Goal: Task Accomplishment & Management: Complete application form

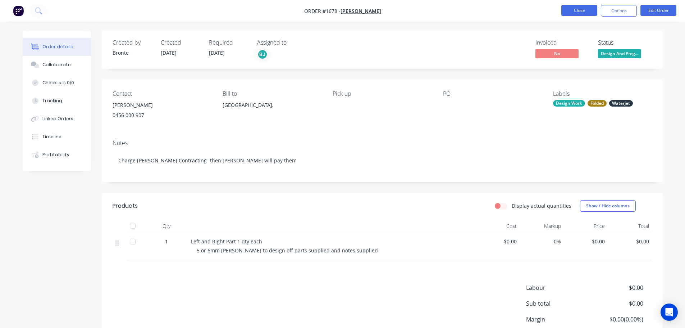
click at [573, 10] on button "Close" at bounding box center [580, 10] width 36 height 11
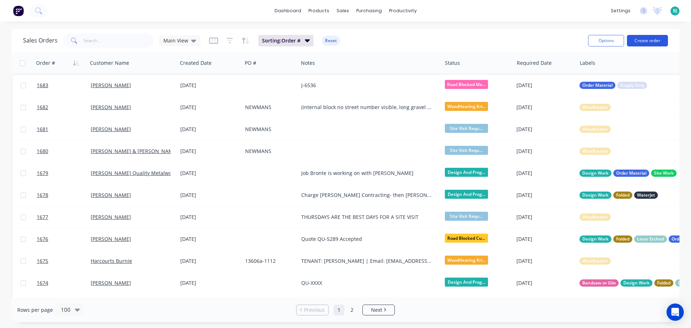
click at [655, 42] on button "Create order" at bounding box center [647, 41] width 41 height 12
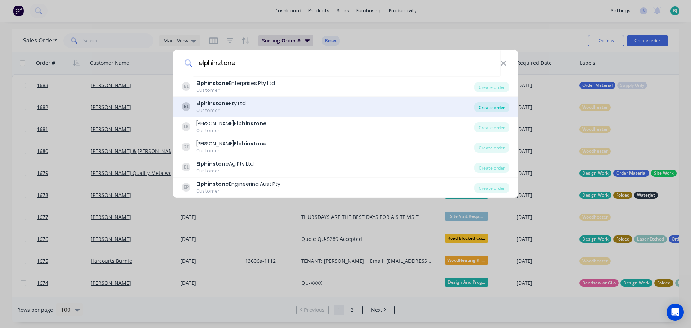
type input "elphinstone"
click at [489, 104] on div "Create order" at bounding box center [491, 107] width 35 height 10
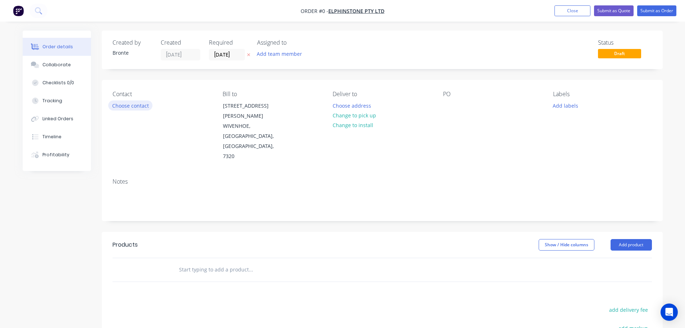
click at [136, 105] on button "Choose contact" at bounding box center [130, 105] width 44 height 10
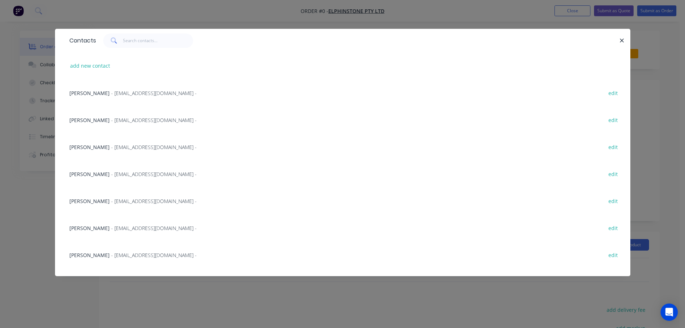
click at [129, 229] on span "- [EMAIL_ADDRESS][DOMAIN_NAME] -" at bounding box center [154, 227] width 86 height 7
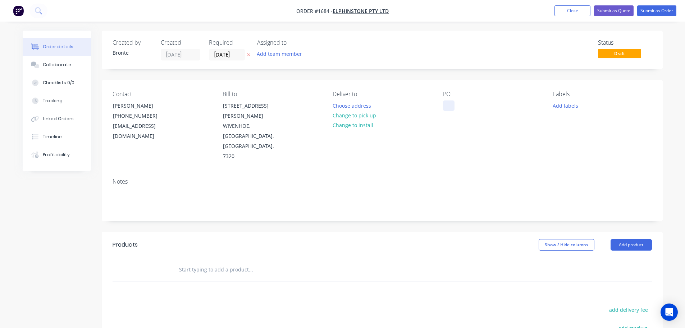
click at [449, 104] on div at bounding box center [449, 105] width 12 height 10
click at [450, 103] on div at bounding box center [449, 105] width 12 height 10
click at [365, 107] on button "Choose address" at bounding box center [352, 105] width 46 height 10
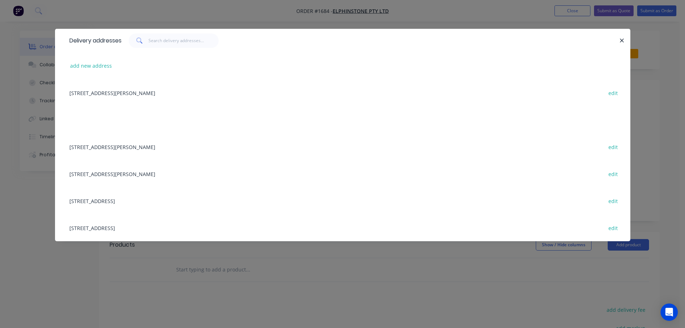
click at [160, 96] on div "[STREET_ADDRESS][PERSON_NAME] edit" at bounding box center [343, 92] width 554 height 27
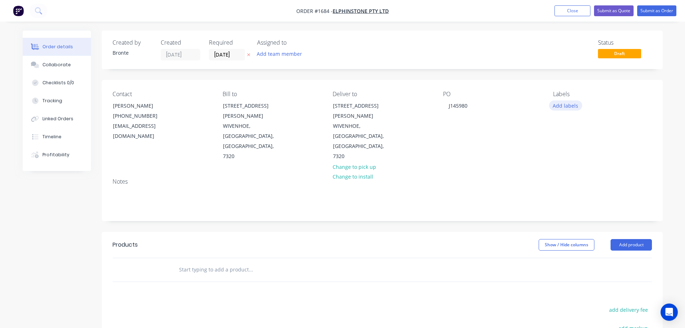
click at [570, 104] on button "Add labels" at bounding box center [565, 105] width 33 height 10
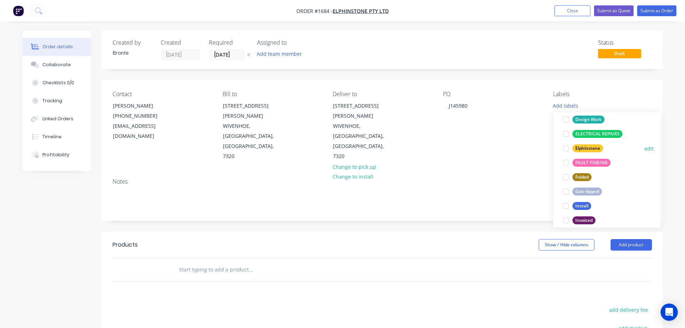
click at [568, 147] on div at bounding box center [566, 148] width 14 height 14
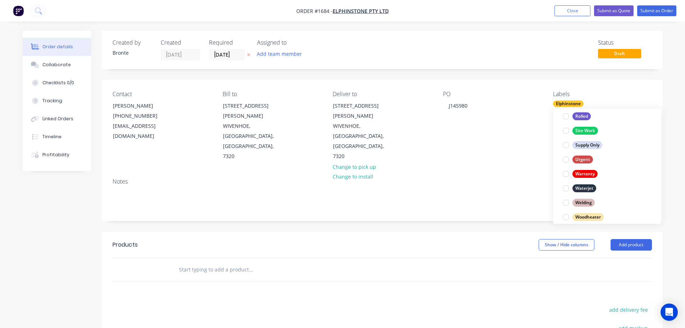
scroll to position [345, 0]
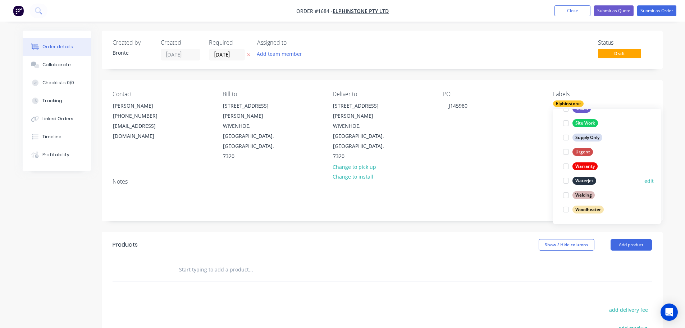
click at [566, 181] on div at bounding box center [566, 180] width 14 height 14
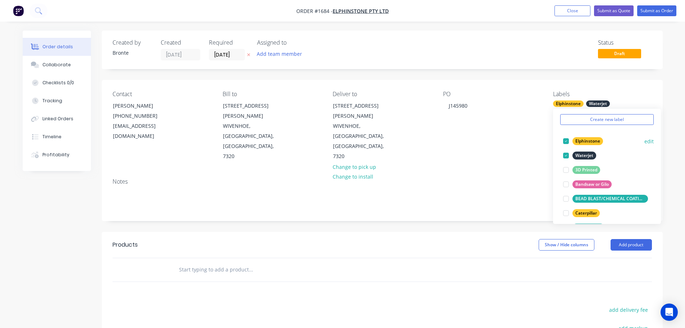
scroll to position [72, 0]
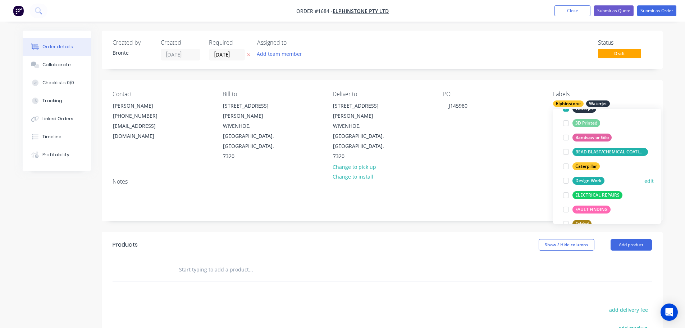
click at [568, 182] on div at bounding box center [566, 180] width 14 height 14
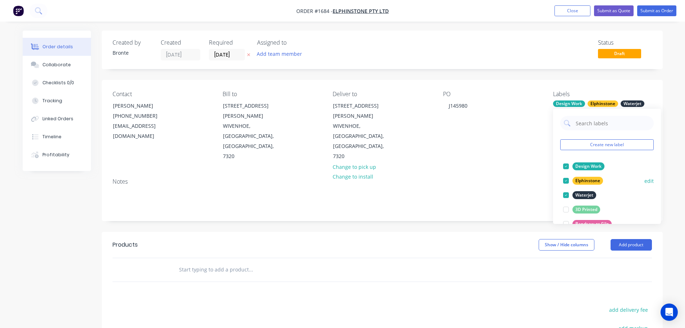
drag, startPoint x: 567, startPoint y: 165, endPoint x: 578, endPoint y: 159, distance: 13.0
click at [567, 165] on div at bounding box center [566, 166] width 14 height 14
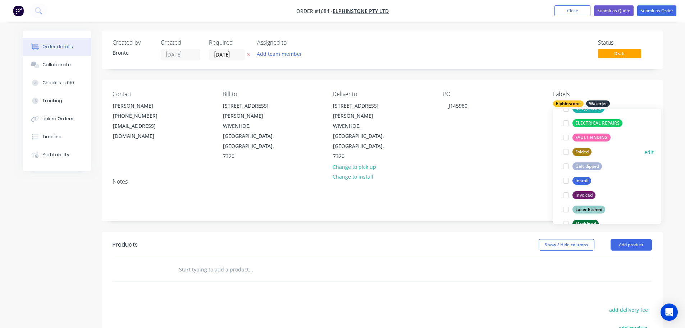
click at [567, 154] on div at bounding box center [566, 152] width 14 height 14
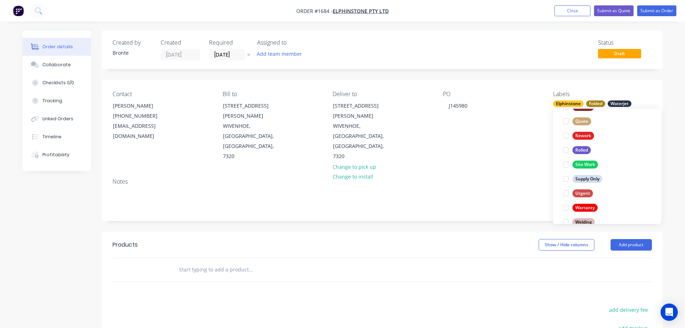
scroll to position [345, 0]
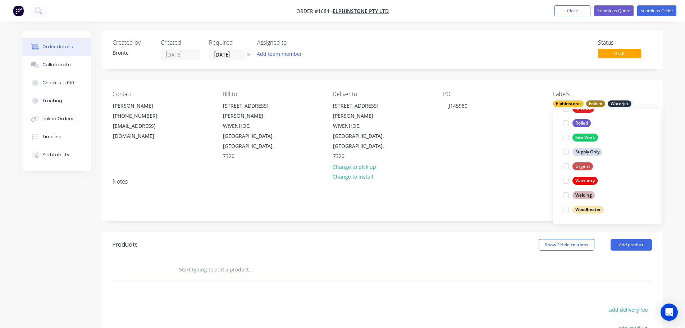
click at [669, 248] on div "Order details Collaborate Checklists 0/0 Tracking Linked Orders Timeline Profit…" at bounding box center [342, 248] width 655 height 435
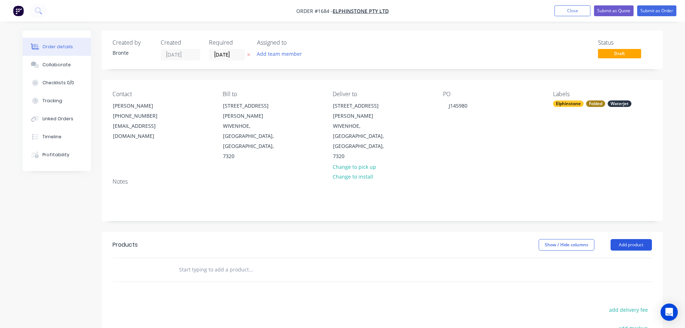
click at [637, 239] on button "Add product" at bounding box center [631, 245] width 41 height 12
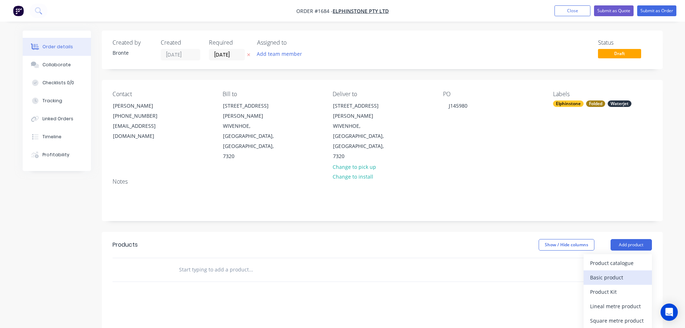
click at [614, 272] on div "Basic product" at bounding box center [617, 277] width 55 height 10
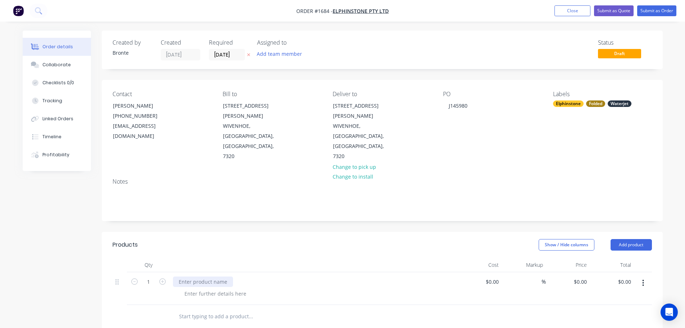
click at [187, 276] on div at bounding box center [203, 281] width 60 height 10
click at [214, 288] on div at bounding box center [215, 293] width 73 height 10
click at [210, 276] on div "HM65346_00" at bounding box center [194, 281] width 42 height 10
click at [255, 232] on header "Products Show / Hide columns Add product" at bounding box center [382, 245] width 561 height 26
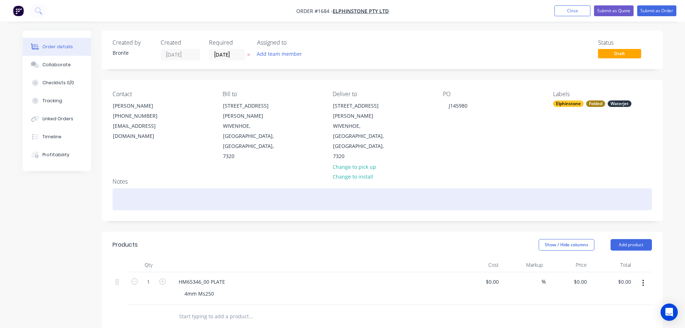
click at [156, 188] on div at bounding box center [383, 199] width 540 height 22
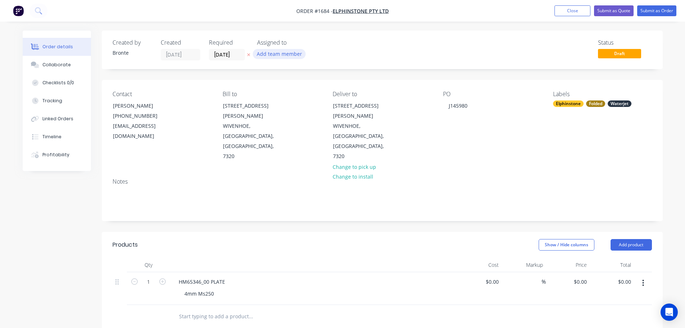
click at [269, 49] on button "Add team member" at bounding box center [279, 54] width 53 height 10
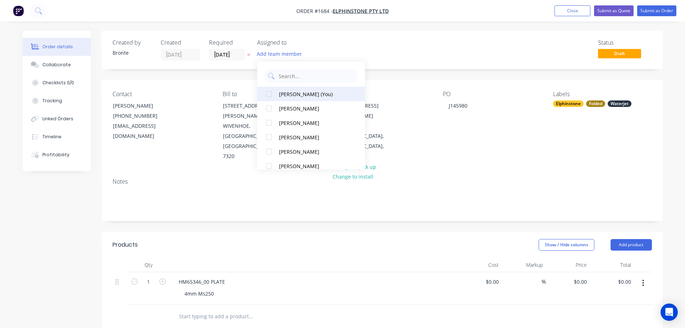
click at [269, 93] on div at bounding box center [269, 94] width 14 height 14
click at [402, 34] on div "Created by Bronte Created [DATE] Required [DATE] Assigned to BJ Status Draft" at bounding box center [382, 50] width 561 height 38
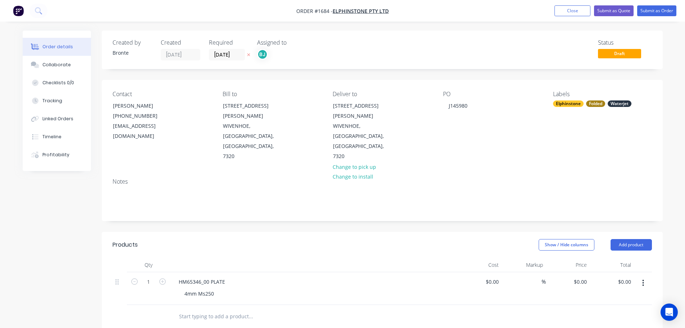
click at [603, 103] on div "Folded" at bounding box center [595, 103] width 19 height 6
click at [568, 189] on div at bounding box center [566, 188] width 14 height 14
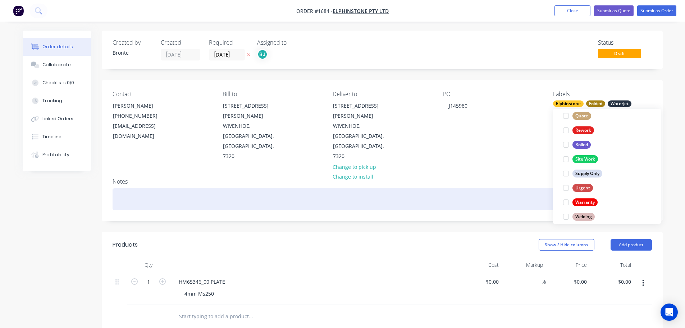
scroll to position [7, 0]
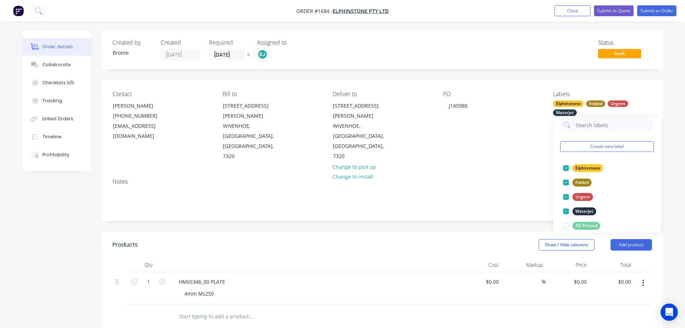
drag, startPoint x: 507, startPoint y: 151, endPoint x: 465, endPoint y: 151, distance: 41.7
click at [499, 178] on div "Notes" at bounding box center [383, 181] width 540 height 7
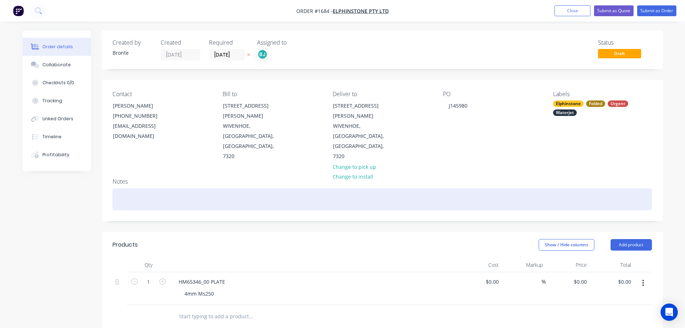
click at [361, 188] on div at bounding box center [383, 199] width 540 height 22
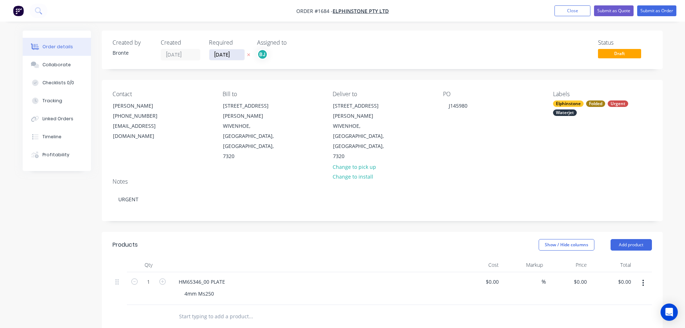
click at [239, 55] on input "[DATE]" at bounding box center [226, 54] width 35 height 11
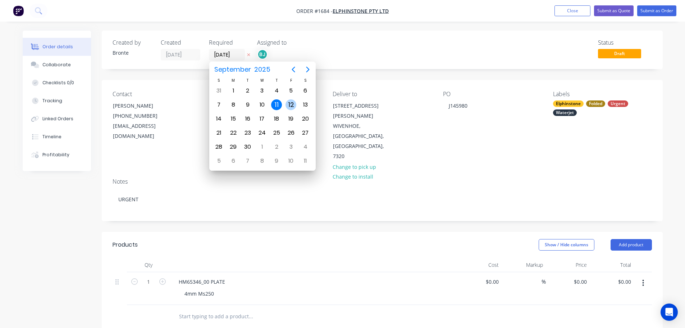
click at [288, 104] on div "12" at bounding box center [291, 104] width 11 height 11
type input "[DATE]"
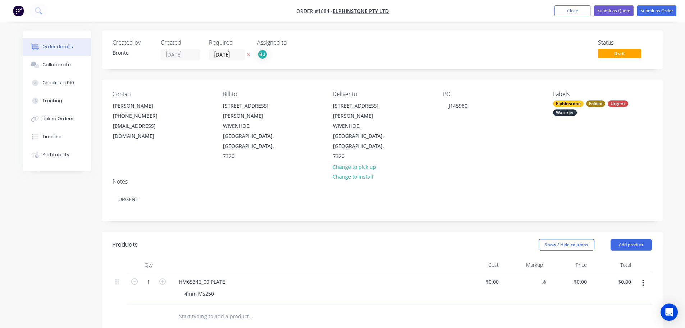
click at [450, 49] on div "Status Draft" at bounding box center [490, 49] width 323 height 21
click at [654, 12] on button "Submit as Order" at bounding box center [656, 10] width 39 height 11
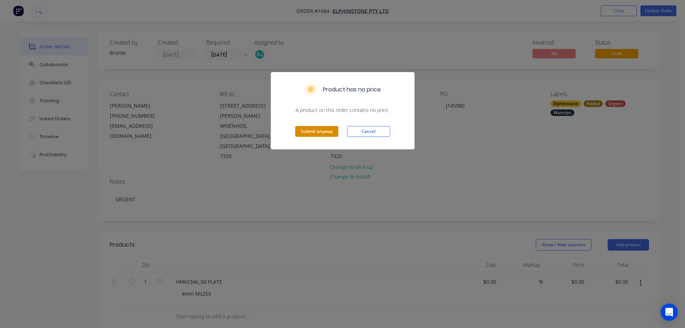
click at [328, 130] on button "Submit anyway" at bounding box center [316, 131] width 43 height 11
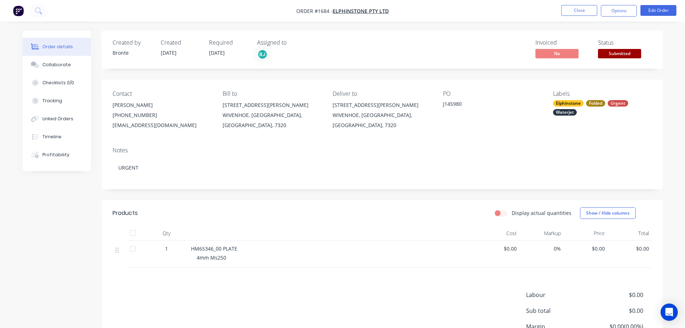
drag, startPoint x: 60, startPoint y: 65, endPoint x: 206, endPoint y: 80, distance: 147.2
click at [60, 65] on div "Collaborate" at bounding box center [56, 65] width 28 height 6
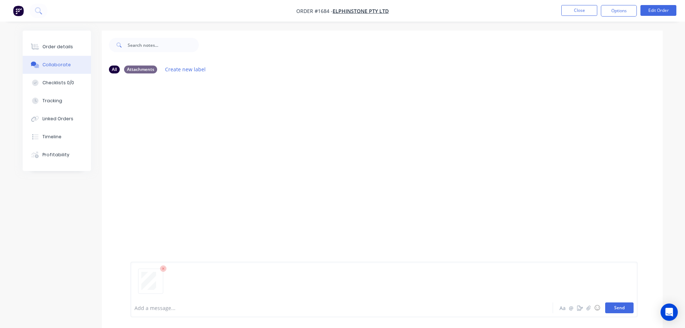
click at [623, 307] on button "Send" at bounding box center [619, 307] width 28 height 11
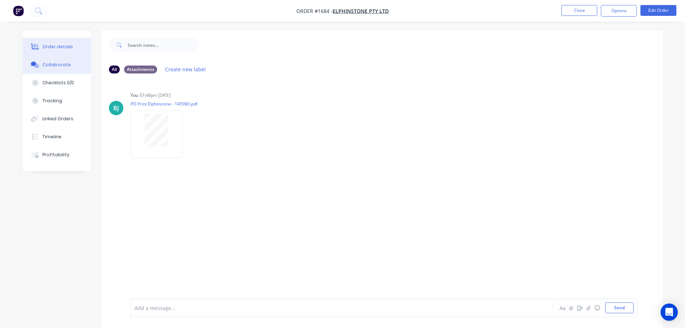
click at [50, 46] on div "Order details" at bounding box center [57, 47] width 31 height 6
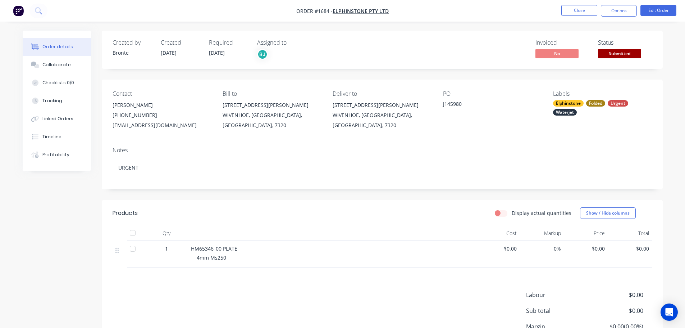
click at [327, 295] on div "Labour $0.00 Sub total $0.00 Margin $0.00 ( 0.00 %) Tax $0.00 Total $0.00" at bounding box center [383, 331] width 540 height 83
click at [62, 67] on div "Collaborate" at bounding box center [56, 65] width 28 height 6
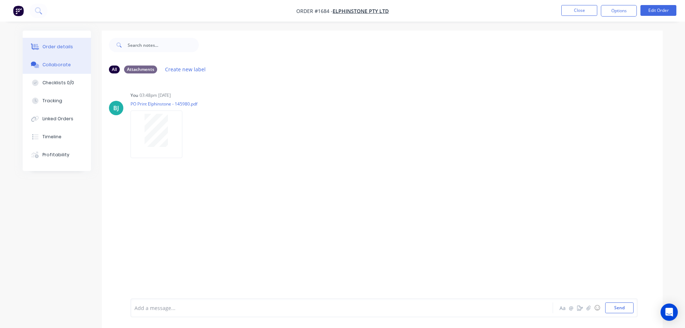
click at [63, 50] on button "Order details" at bounding box center [57, 47] width 68 height 18
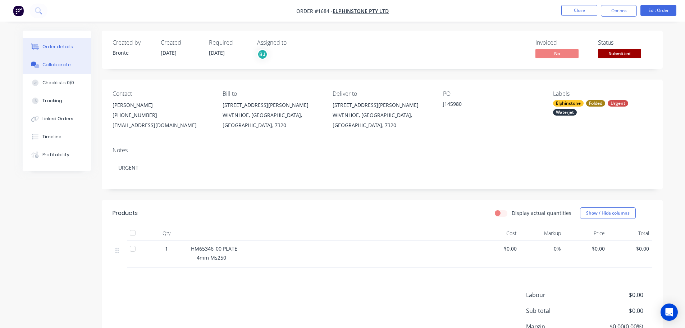
click at [67, 64] on div "Collaborate" at bounding box center [56, 65] width 28 height 6
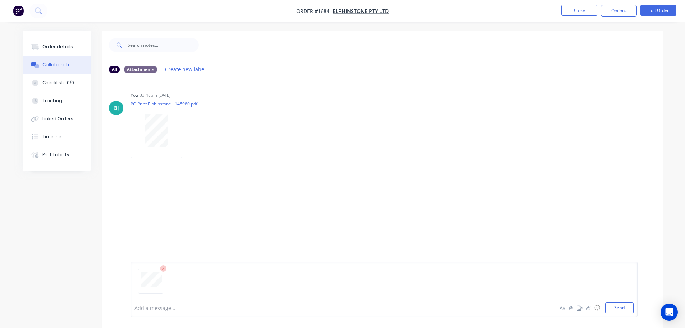
drag, startPoint x: 620, startPoint y: 309, endPoint x: 685, endPoint y: 236, distance: 97.3
click at [620, 308] on button "Send" at bounding box center [619, 307] width 28 height 11
drag, startPoint x: 616, startPoint y: 306, endPoint x: 677, endPoint y: 300, distance: 62.2
click at [616, 306] on button "Send" at bounding box center [619, 307] width 28 height 11
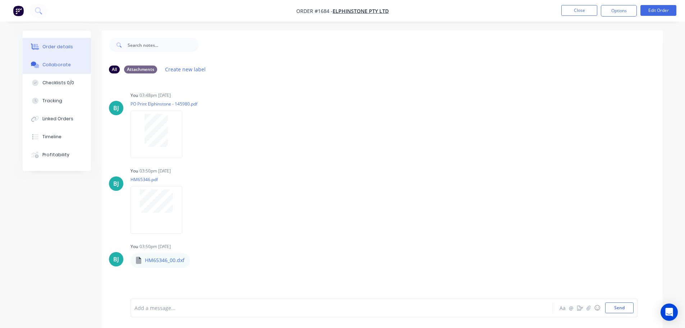
click at [71, 50] on button "Order details" at bounding box center [57, 47] width 68 height 18
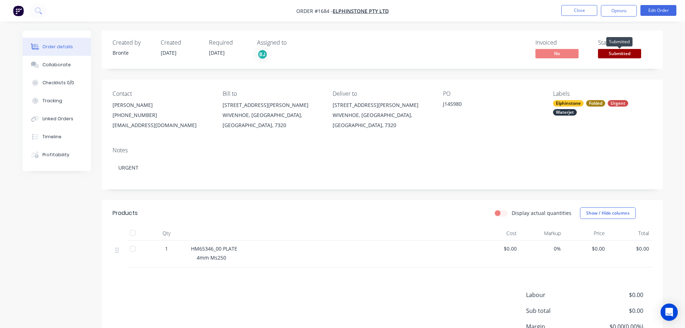
click at [617, 53] on span "Submitted" at bounding box center [619, 53] width 43 height 9
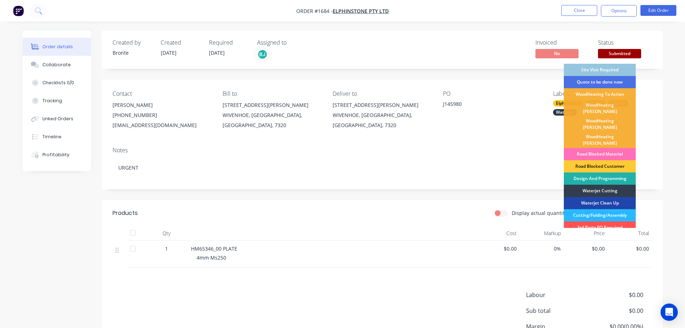
click at [608, 172] on div "Design And Programming" at bounding box center [600, 178] width 72 height 12
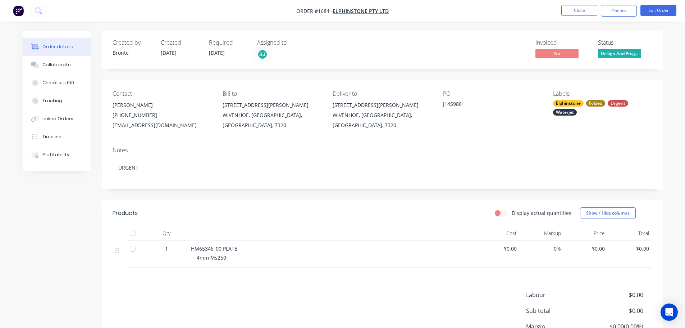
click at [633, 54] on span "Design And Prog..." at bounding box center [619, 53] width 43 height 9
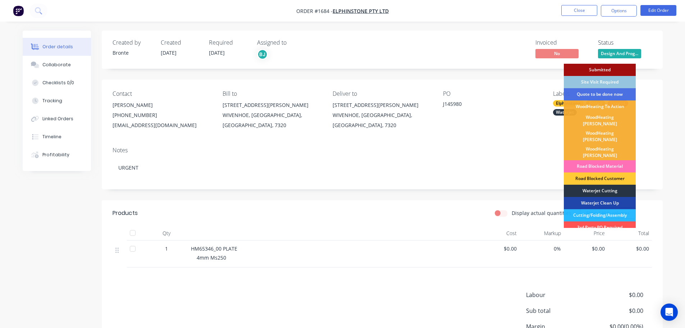
click at [605, 185] on div "Waterjet Cutting" at bounding box center [600, 191] width 72 height 12
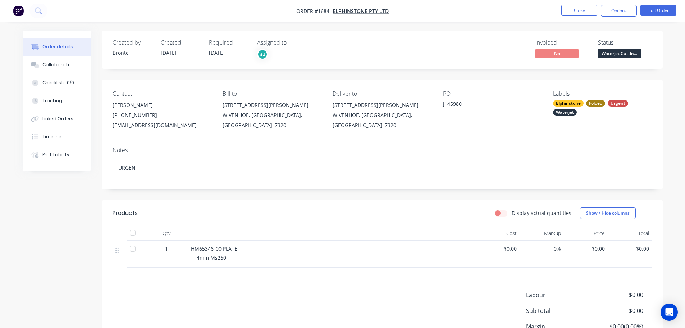
drag, startPoint x: 619, startPoint y: 13, endPoint x: 615, endPoint y: 19, distance: 6.9
click at [619, 13] on button "Options" at bounding box center [619, 11] width 36 height 12
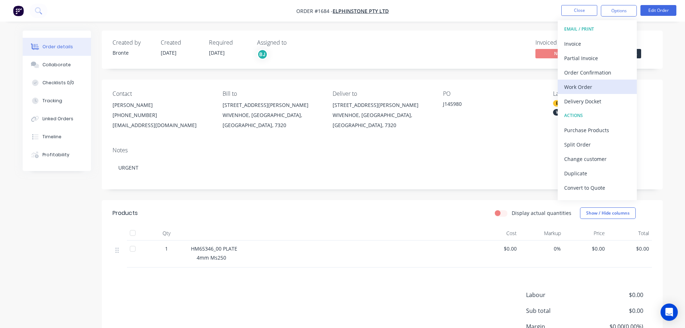
click at [590, 89] on div "Work Order" at bounding box center [597, 87] width 66 height 10
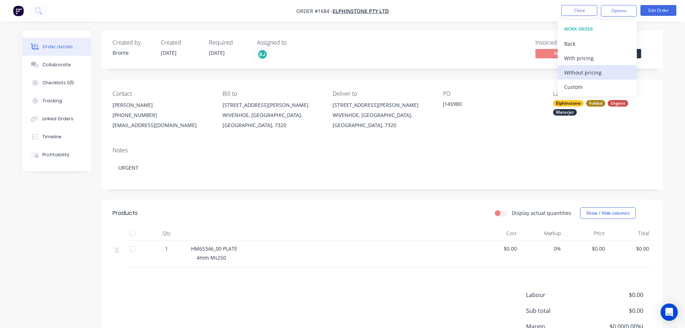
click at [594, 75] on div "Without pricing" at bounding box center [597, 72] width 66 height 10
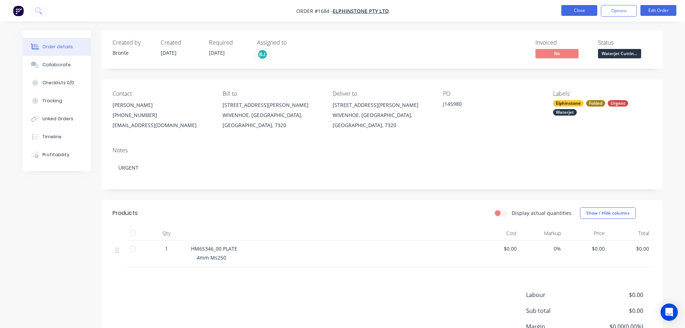
click at [567, 12] on button "Close" at bounding box center [580, 10] width 36 height 11
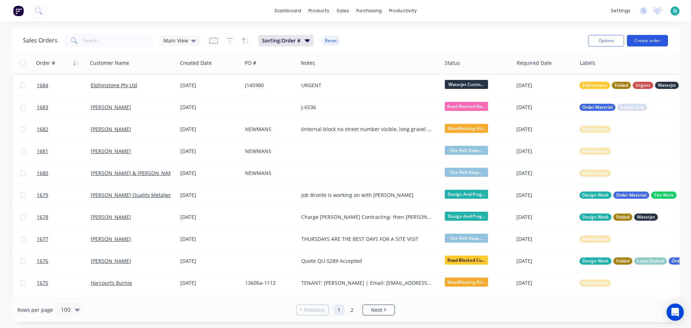
click at [661, 38] on button "Create order" at bounding box center [647, 41] width 41 height 12
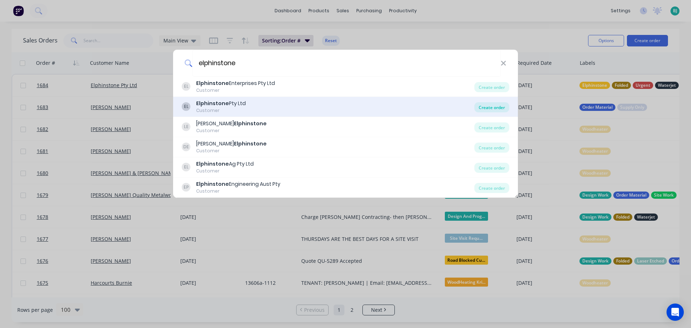
type input "elphinstone"
click at [482, 106] on div "Create order" at bounding box center [491, 107] width 35 height 10
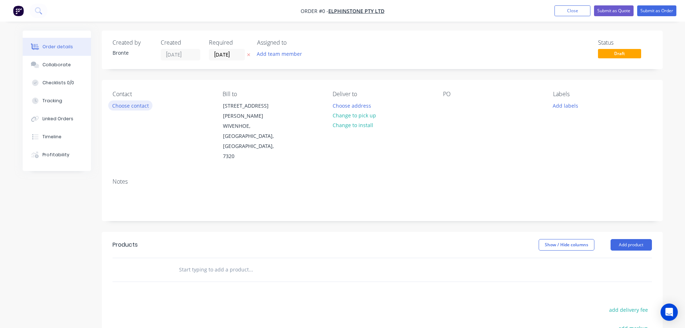
click at [149, 104] on button "Choose contact" at bounding box center [130, 105] width 44 height 10
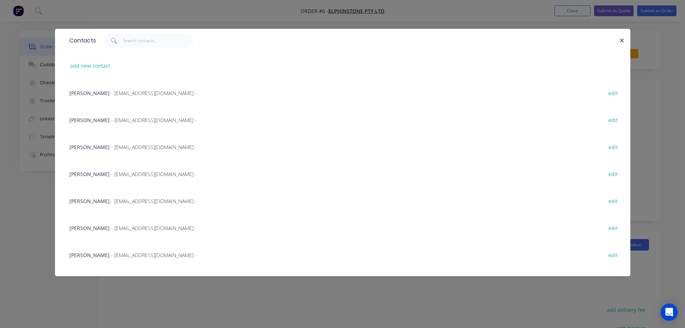
click at [121, 227] on span "- [EMAIL_ADDRESS][DOMAIN_NAME] -" at bounding box center [154, 227] width 86 height 7
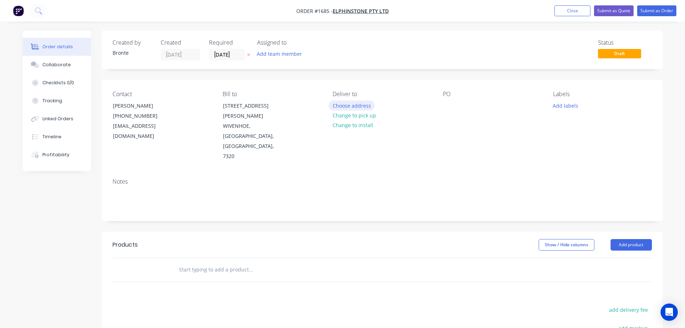
click at [360, 106] on button "Choose address" at bounding box center [352, 105] width 46 height 10
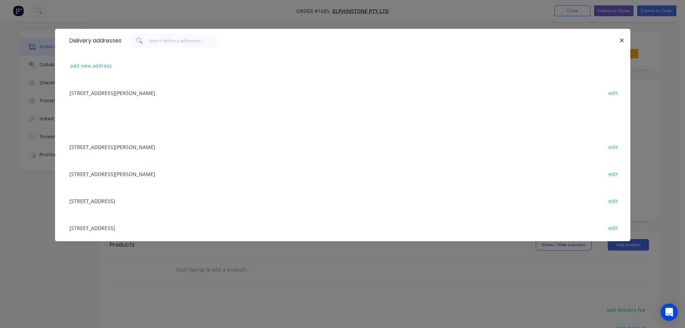
click at [131, 90] on div "[STREET_ADDRESS][PERSON_NAME] edit" at bounding box center [343, 92] width 554 height 27
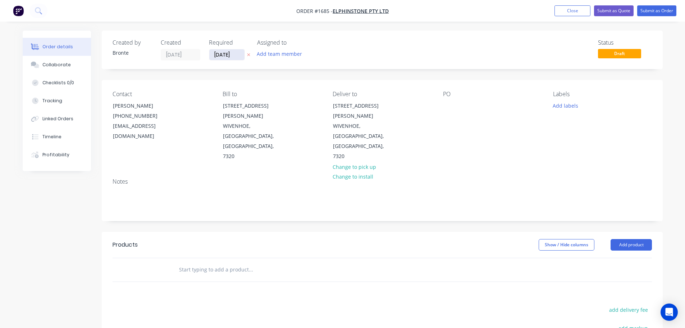
click at [235, 54] on input "[DATE]" at bounding box center [226, 54] width 35 height 11
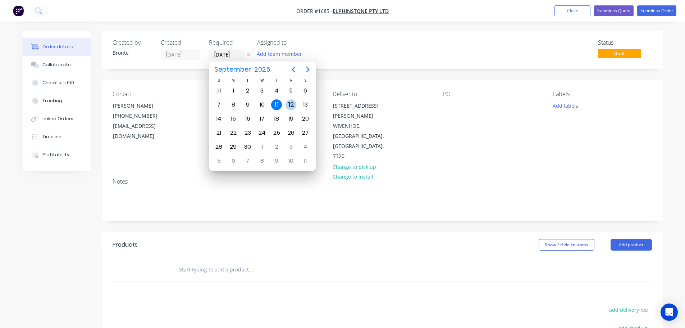
click at [293, 105] on div "12" at bounding box center [291, 104] width 11 height 11
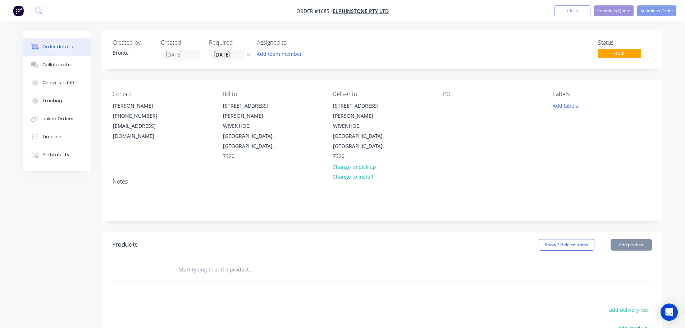
type input "[DATE]"
click at [276, 54] on button "Add team member" at bounding box center [279, 54] width 53 height 10
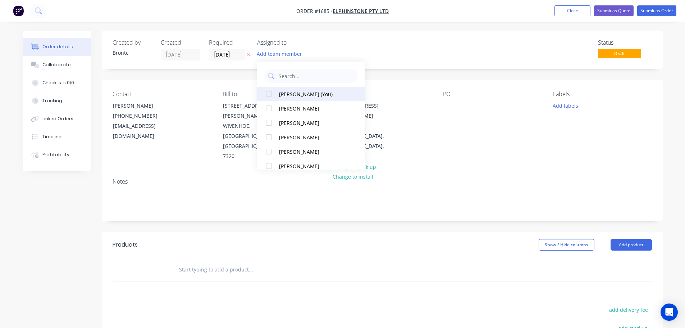
click at [270, 95] on div at bounding box center [269, 94] width 14 height 14
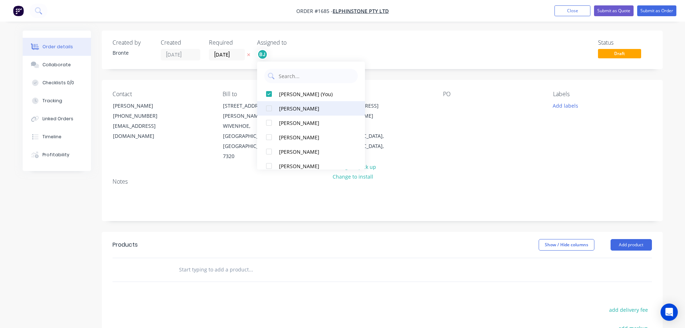
drag, startPoint x: 270, startPoint y: 139, endPoint x: 322, endPoint y: 123, distance: 54.7
click at [270, 139] on div at bounding box center [269, 137] width 14 height 14
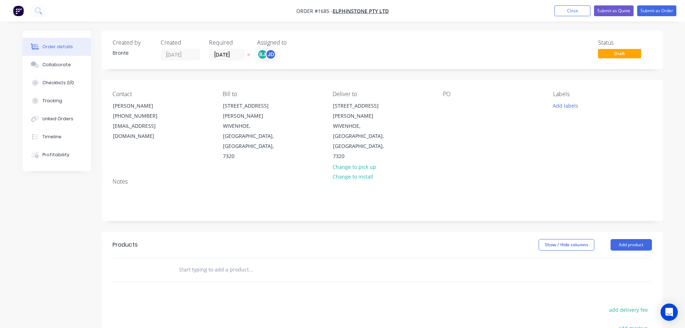
click at [412, 50] on div "Status Draft" at bounding box center [490, 49] width 323 height 21
click at [449, 103] on div at bounding box center [449, 105] width 12 height 10
click at [454, 106] on div "J" at bounding box center [449, 105] width 13 height 10
click at [570, 99] on div "Labels Add labels" at bounding box center [602, 126] width 99 height 71
click at [569, 106] on button "Add labels" at bounding box center [565, 105] width 33 height 10
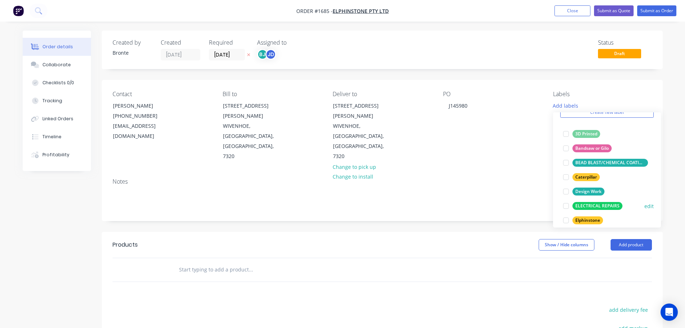
scroll to position [72, 0]
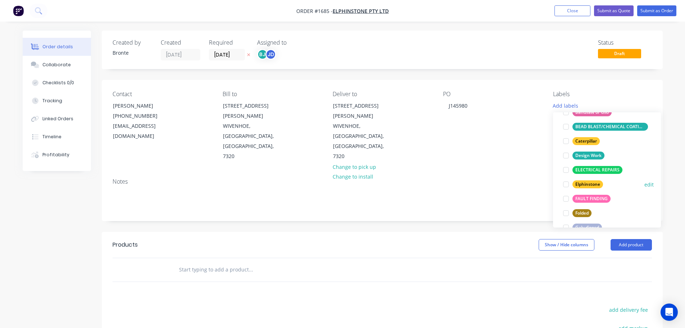
click at [567, 186] on div at bounding box center [566, 184] width 14 height 14
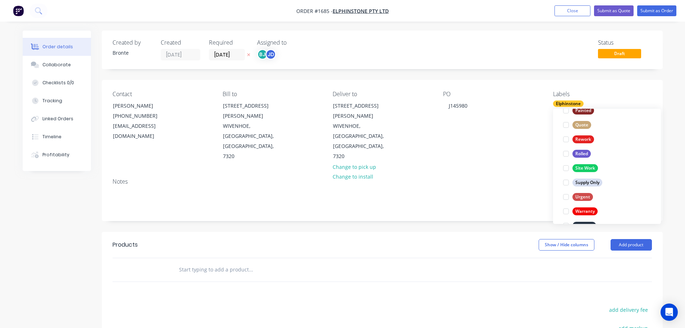
scroll to position [288, 0]
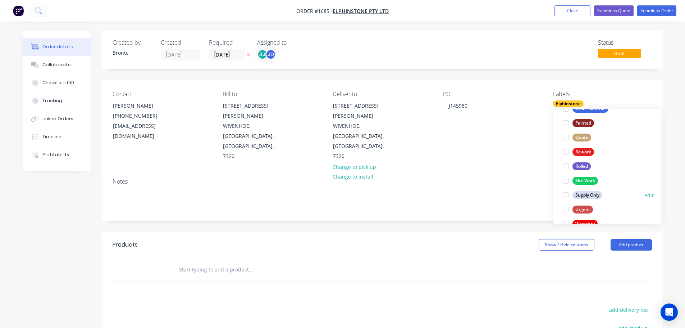
drag, startPoint x: 566, startPoint y: 194, endPoint x: 580, endPoint y: 185, distance: 16.1
click at [566, 193] on div at bounding box center [566, 195] width 14 height 14
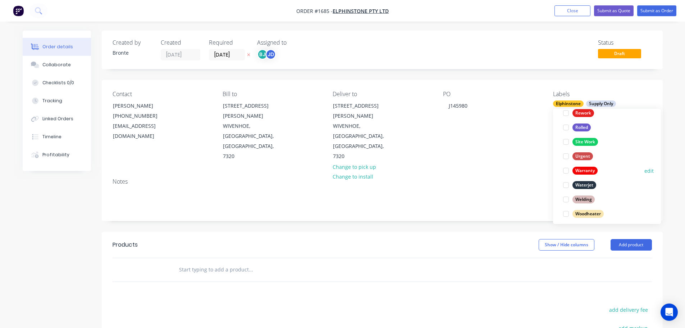
scroll to position [345, 0]
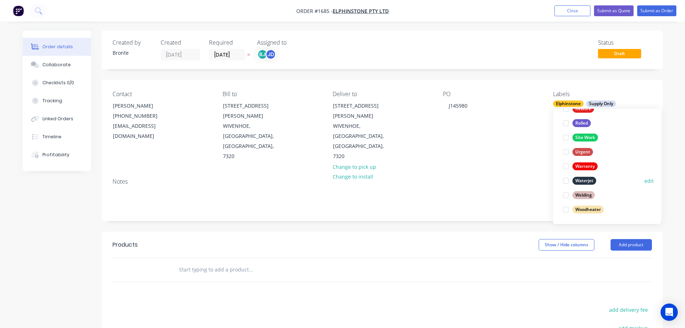
click at [567, 179] on div at bounding box center [566, 180] width 14 height 14
click at [569, 166] on div at bounding box center [566, 166] width 14 height 14
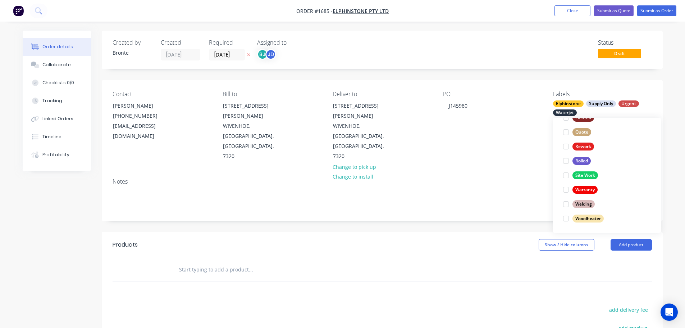
scroll to position [29, 0]
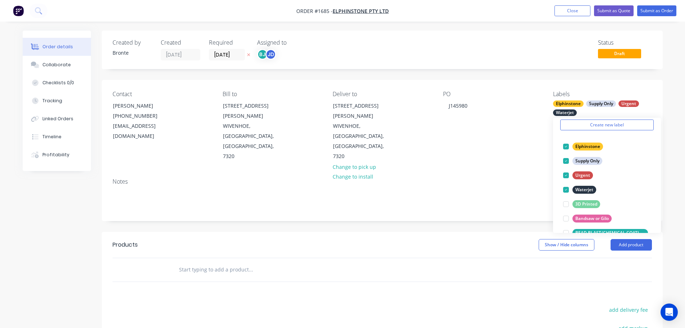
click at [684, 83] on div "Order details Collaborate Checklists 0/0 Tracking Linked Orders Timeline Profit…" at bounding box center [342, 232] width 685 height 465
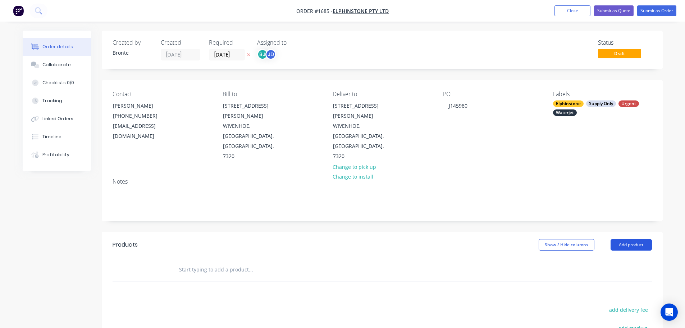
click at [631, 239] on button "Add product" at bounding box center [631, 245] width 41 height 12
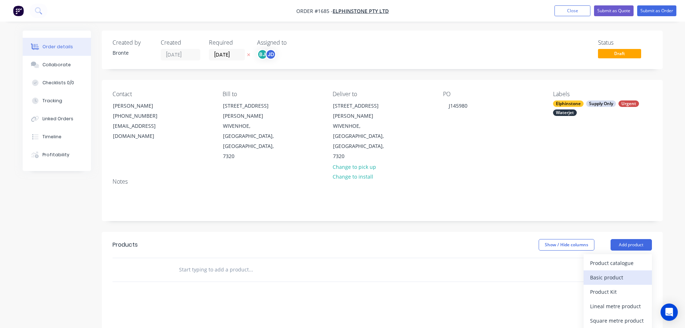
click at [621, 272] on div "Basic product" at bounding box center [617, 277] width 55 height 10
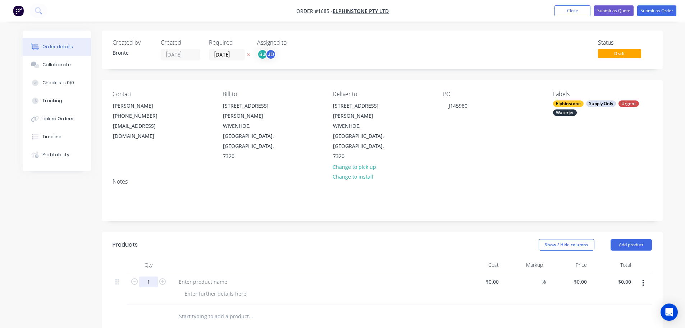
click at [151, 276] on input "1" at bounding box center [148, 281] width 19 height 11
click at [147, 276] on input "1" at bounding box center [148, 281] width 19 height 11
type input "10"
click at [198, 276] on div at bounding box center [203, 281] width 60 height 10
click at [199, 276] on div at bounding box center [203, 281] width 60 height 10
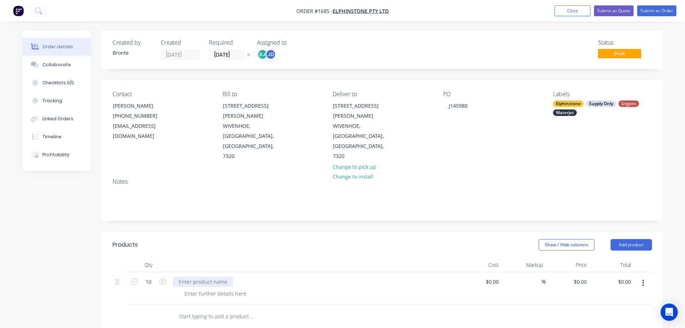
click at [205, 276] on div at bounding box center [203, 281] width 60 height 10
click at [201, 272] on div at bounding box center [314, 288] width 288 height 33
click at [203, 276] on div at bounding box center [203, 281] width 60 height 10
click at [74, 66] on button "Collaborate" at bounding box center [57, 65] width 68 height 18
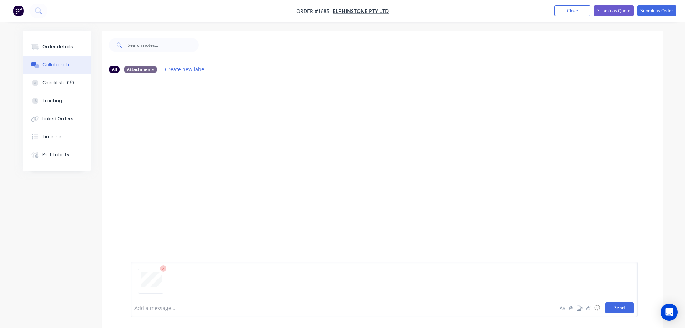
click at [621, 307] on button "Send" at bounding box center [619, 307] width 28 height 11
click at [617, 310] on button "Send" at bounding box center [619, 307] width 28 height 11
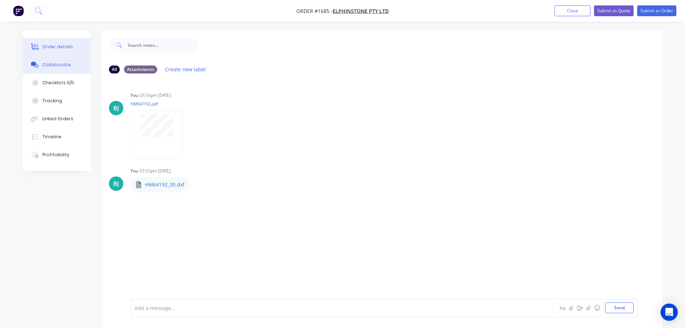
click at [65, 47] on div "Order details" at bounding box center [57, 47] width 31 height 6
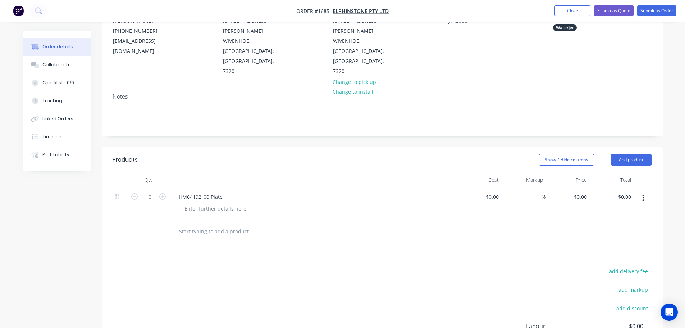
scroll to position [72, 0]
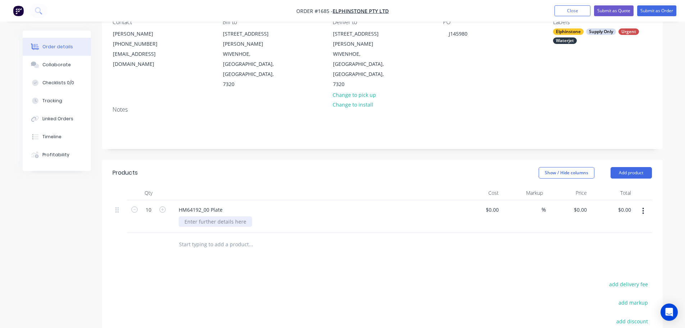
click at [213, 216] on div at bounding box center [215, 221] width 73 height 10
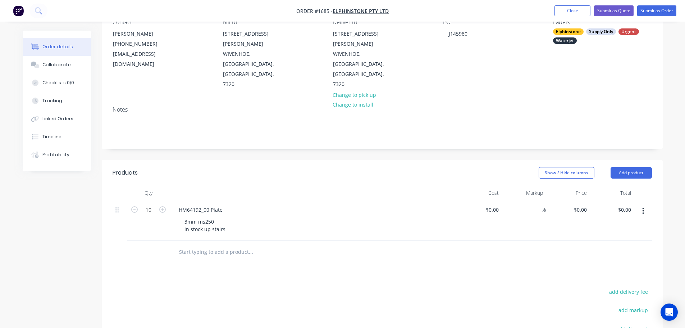
click at [252, 186] on div at bounding box center [314, 193] width 288 height 14
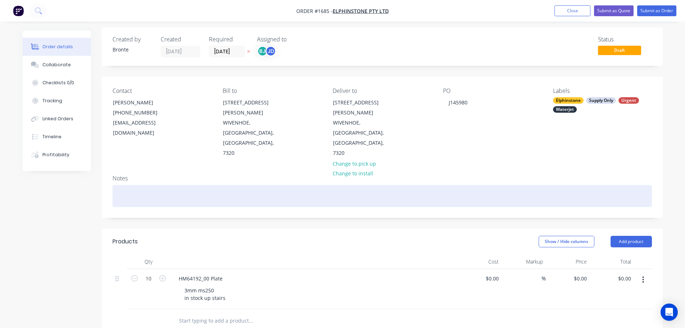
scroll to position [0, 0]
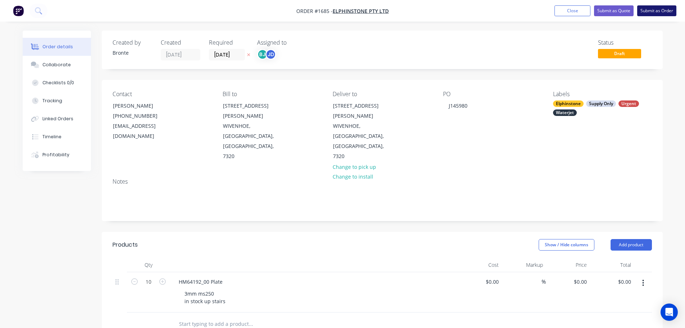
click at [654, 9] on button "Submit as Order" at bounding box center [656, 10] width 39 height 11
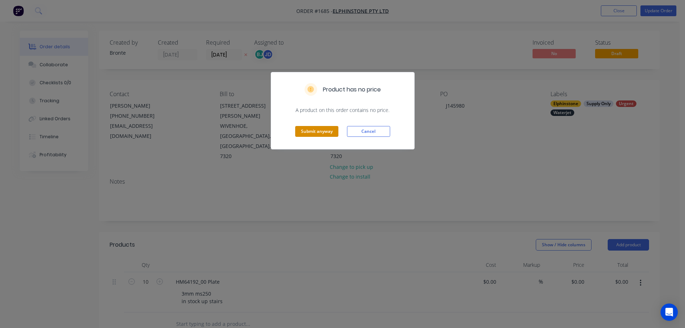
drag, startPoint x: 321, startPoint y: 130, endPoint x: 354, endPoint y: 150, distance: 39.4
click at [321, 129] on button "Submit anyway" at bounding box center [316, 131] width 43 height 11
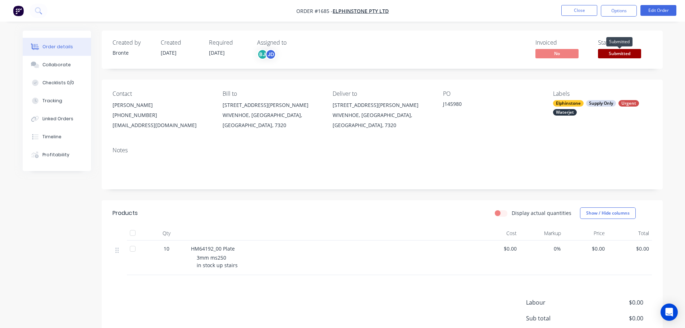
click at [625, 50] on span "Submitted" at bounding box center [619, 53] width 43 height 9
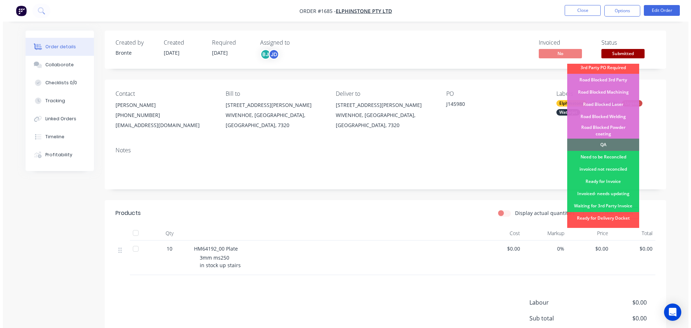
scroll to position [182, 0]
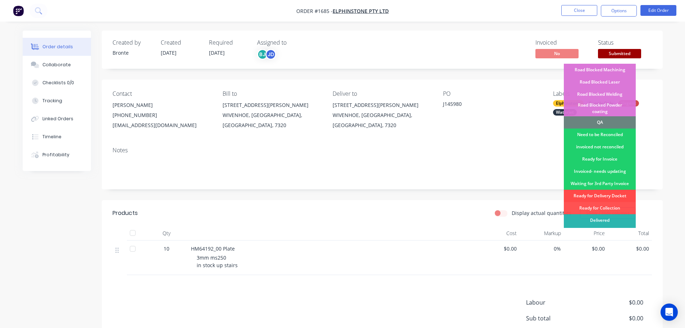
click at [612, 190] on div "Ready for Delivery Docket" at bounding box center [600, 196] width 72 height 12
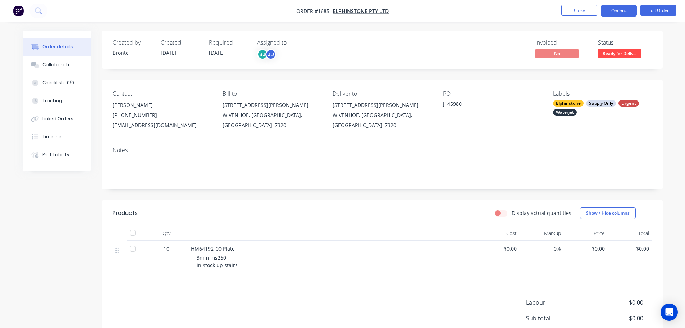
click at [619, 12] on button "Options" at bounding box center [619, 11] width 36 height 12
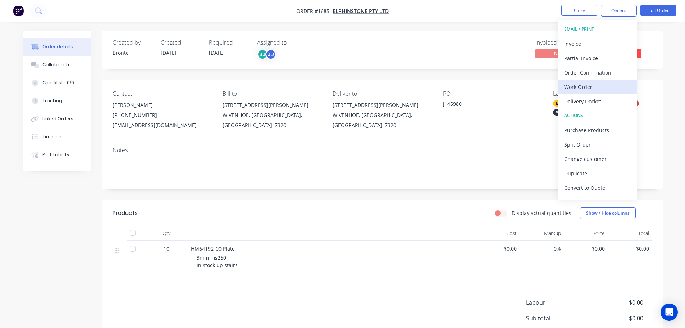
click at [591, 88] on div "Work Order" at bounding box center [597, 87] width 66 height 10
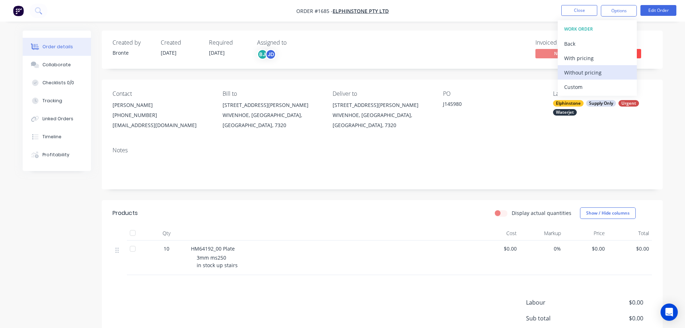
drag, startPoint x: 594, startPoint y: 73, endPoint x: 589, endPoint y: 75, distance: 5.2
click at [594, 73] on div "Without pricing" at bounding box center [597, 72] width 66 height 10
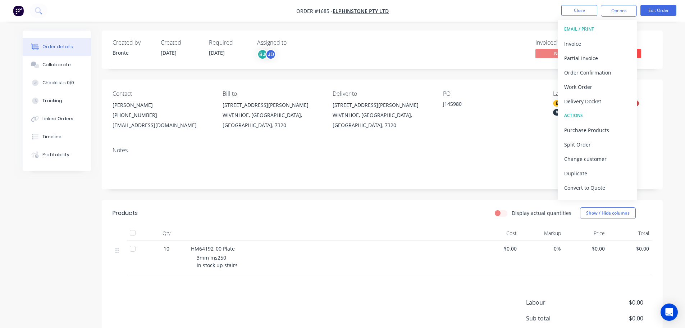
click at [480, 13] on nav "Order #1685 - Elphinstone Pty Ltd Close Options EMAIL / PRINT Invoice Partial I…" at bounding box center [342, 11] width 685 height 22
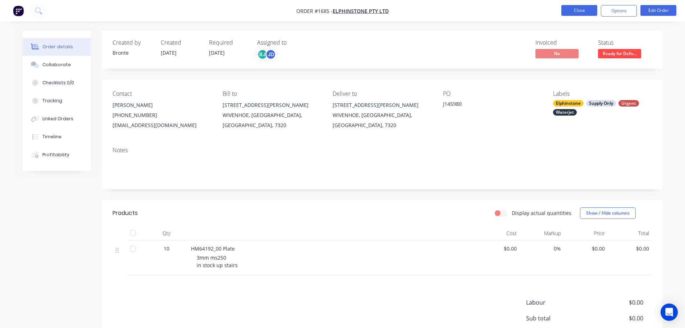
click at [581, 9] on button "Close" at bounding box center [580, 10] width 36 height 11
